Goal: Information Seeking & Learning: Find specific page/section

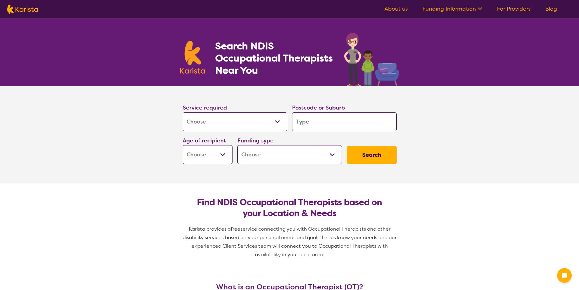
select select "[MEDICAL_DATA]"
click at [340, 127] on input "search" at bounding box center [344, 121] width 105 height 19
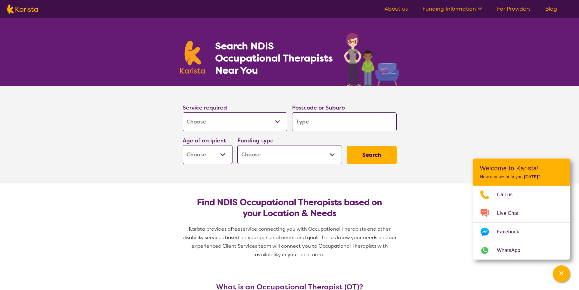
click at [326, 122] on input "search" at bounding box center [344, 121] width 105 height 19
type input "3"
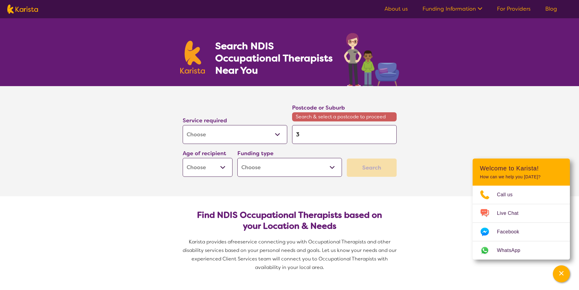
type input "35"
type input "354"
type input "3549"
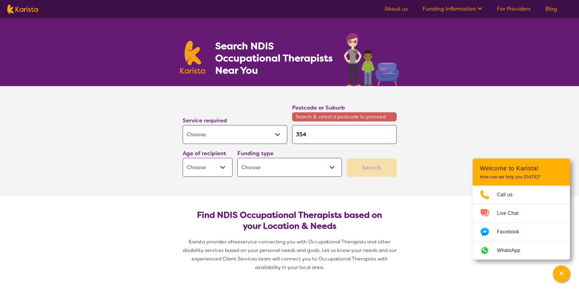
type input "3549"
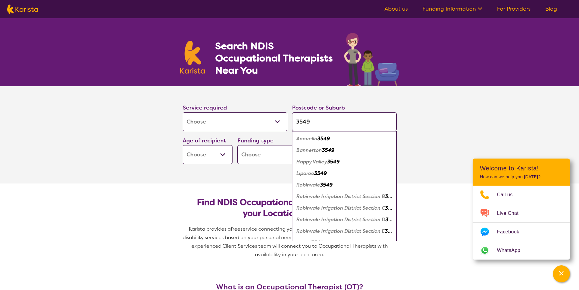
type input "3549"
click at [314, 184] on em "Robinvale" at bounding box center [308, 184] width 24 height 6
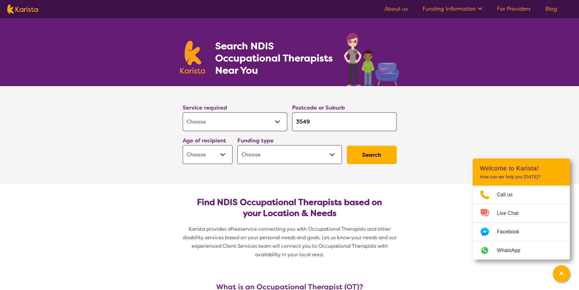
click at [211, 152] on select "Early Childhood - 0 to 9 Child - 10 to 11 Adolescent - 12 to 17 Adult - 18 to 6…" at bounding box center [208, 154] width 50 height 19
select select "EC"
click at [183, 145] on select "Early Childhood - 0 to 9 Child - 10 to 11 Adolescent - 12 to 17 Adult - 18 to 6…" at bounding box center [208, 154] width 50 height 19
select select "EC"
click at [297, 153] on select "Home Care Package (HCP) National Disability Insurance Scheme (NDIS) I don't know" at bounding box center [289, 154] width 105 height 19
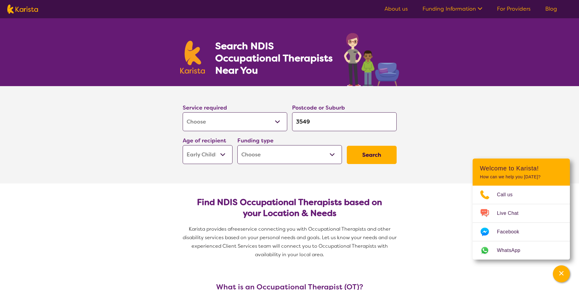
select select "NDIS"
click at [237, 145] on select "Home Care Package (HCP) National Disability Insurance Scheme (NDIS) I don't know" at bounding box center [289, 154] width 105 height 19
select select "NDIS"
click at [378, 156] on button "Search" at bounding box center [372, 155] width 50 height 18
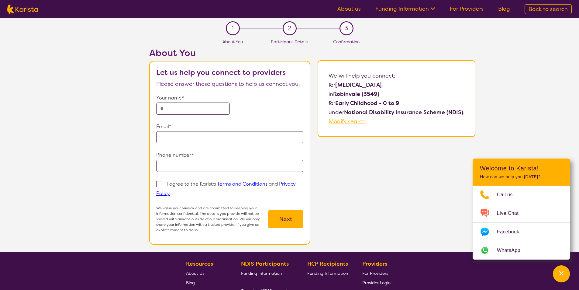
select select "[MEDICAL_DATA]"
select select "EC"
select select "NDIS"
select select "[MEDICAL_DATA]"
select select "EC"
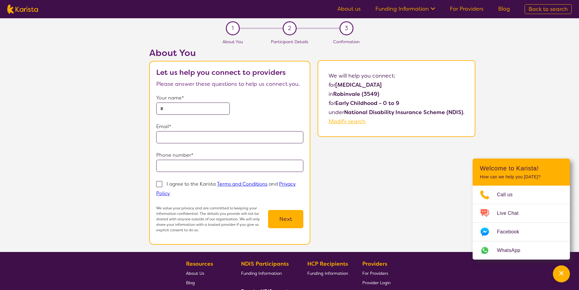
select select "NDIS"
